Goal: Navigation & Orientation: Find specific page/section

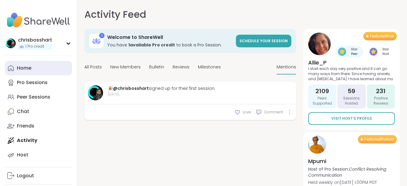
click at [22, 68] on div "Home" at bounding box center [24, 68] width 14 height 7
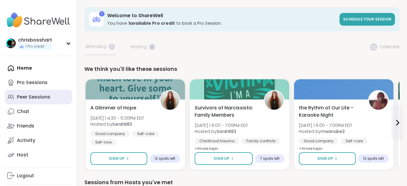
click at [24, 97] on div "Peer Sessions" at bounding box center [33, 97] width 33 height 7
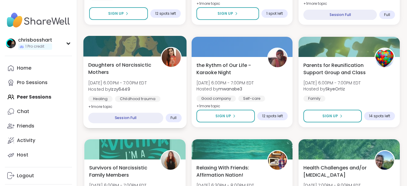
scroll to position [391, 0]
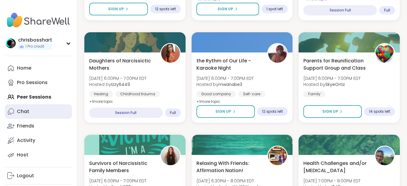
click at [27, 112] on div "Chat" at bounding box center [23, 111] width 12 height 7
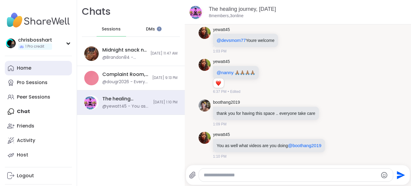
click at [27, 67] on div "Home" at bounding box center [24, 68] width 14 height 7
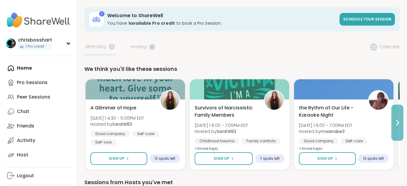
click at [401, 123] on button at bounding box center [397, 122] width 12 height 36
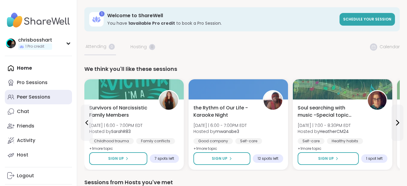
click at [31, 96] on div "Peer Sessions" at bounding box center [33, 97] width 33 height 7
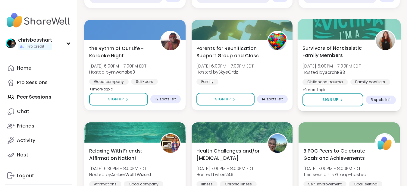
scroll to position [421, 0]
